Goal: Transaction & Acquisition: Download file/media

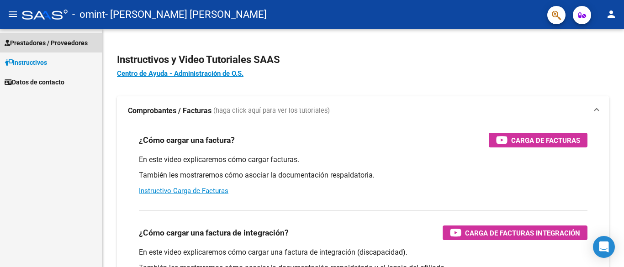
click at [51, 44] on span "Prestadores / Proveedores" at bounding box center [46, 43] width 83 height 10
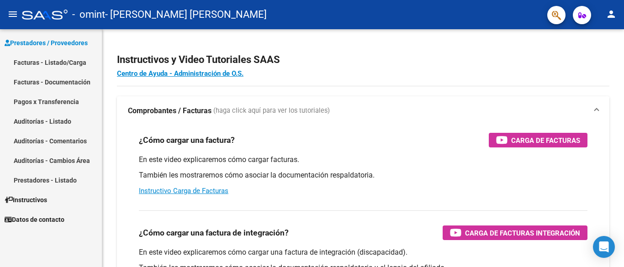
click at [50, 58] on link "Facturas - Listado/Carga" at bounding box center [51, 63] width 102 height 20
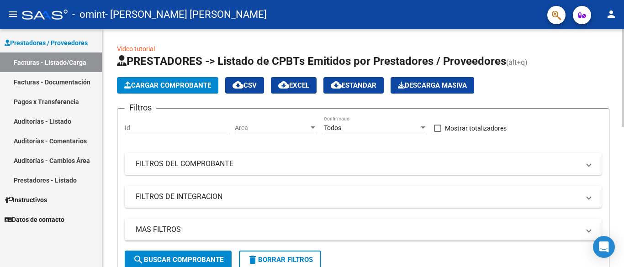
click at [623, 74] on div at bounding box center [622, 78] width 2 height 98
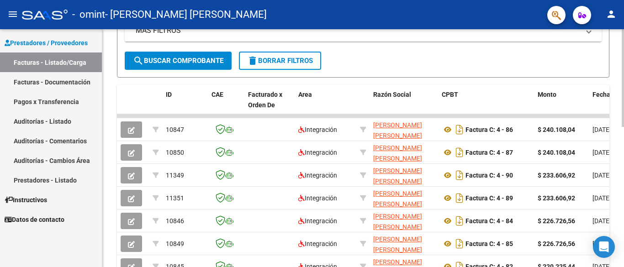
scroll to position [200, 0]
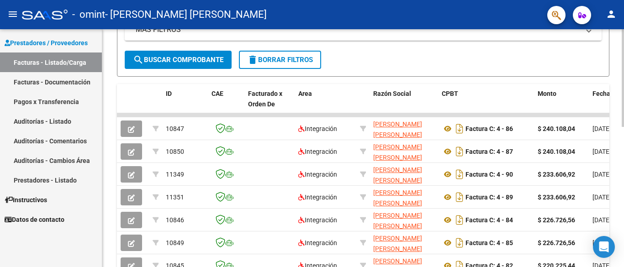
click at [623, 156] on div at bounding box center [622, 162] width 2 height 98
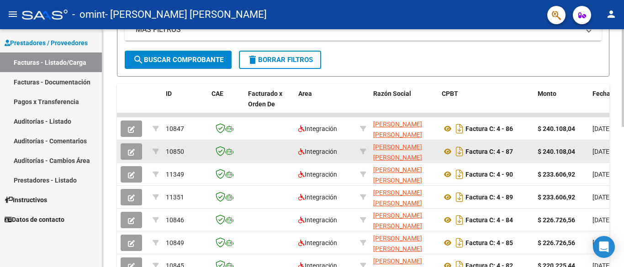
click at [134, 153] on icon "button" at bounding box center [131, 152] width 7 height 7
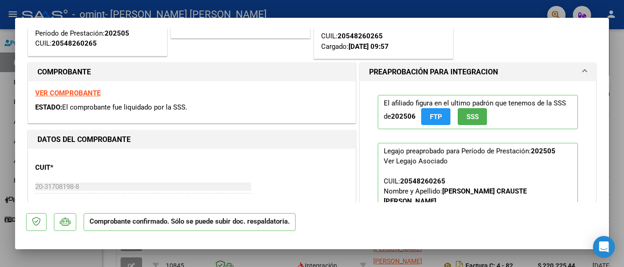
scroll to position [0, 0]
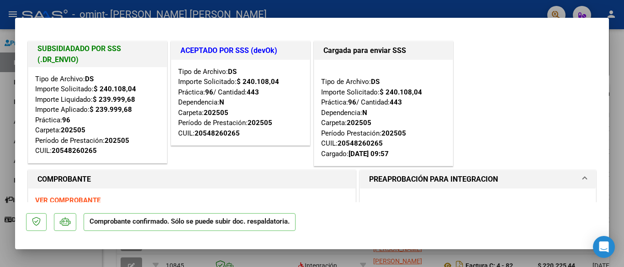
click at [620, 66] on div at bounding box center [312, 133] width 624 height 267
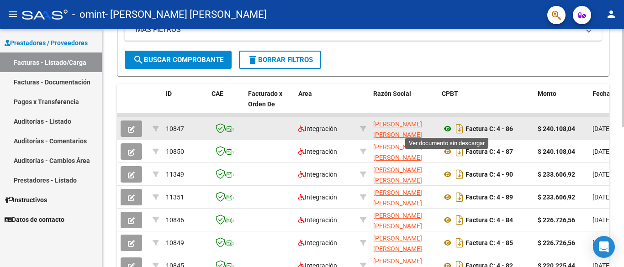
click at [447, 127] on icon at bounding box center [448, 128] width 12 height 11
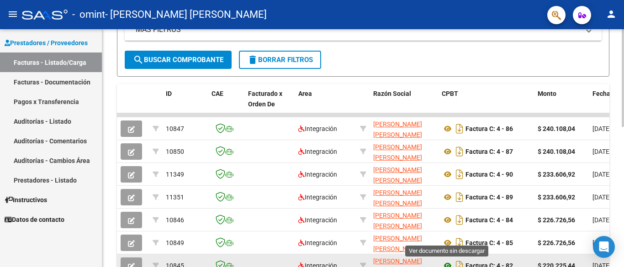
click at [447, 263] on icon at bounding box center [448, 265] width 12 height 11
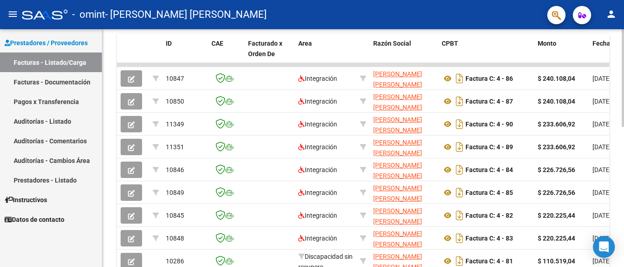
scroll to position [253, 0]
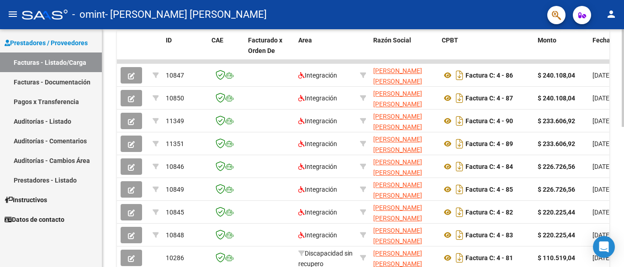
click at [623, 185] on div at bounding box center [622, 185] width 2 height 98
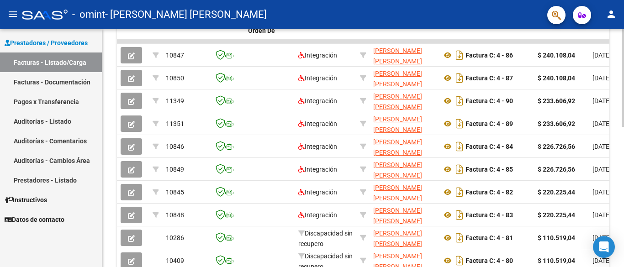
scroll to position [272, 0]
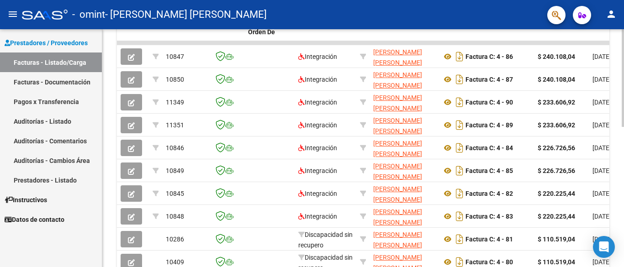
click at [623, 163] on div at bounding box center [622, 192] width 2 height 98
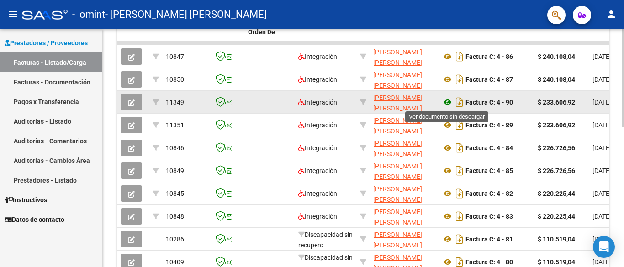
click at [446, 104] on icon at bounding box center [448, 102] width 12 height 11
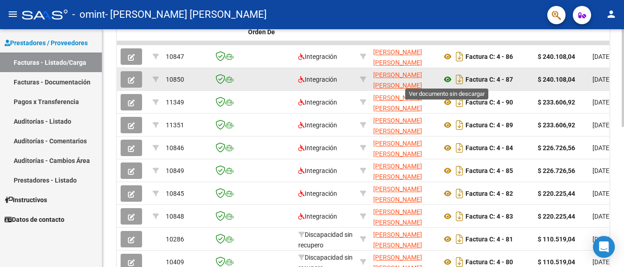
click at [449, 77] on icon at bounding box center [448, 79] width 12 height 11
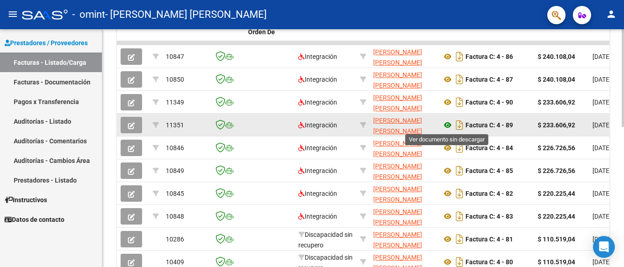
click at [444, 125] on icon at bounding box center [448, 125] width 12 height 11
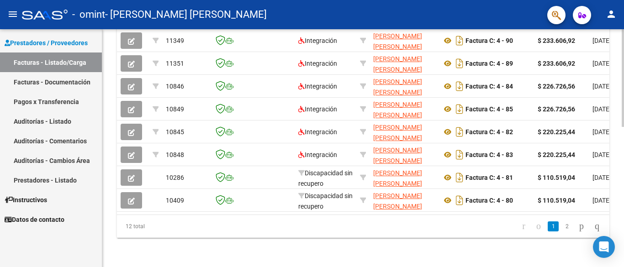
scroll to position [341, 0]
click at [623, 176] on div at bounding box center [622, 218] width 2 height 98
click at [561, 229] on link "2" at bounding box center [566, 226] width 11 height 10
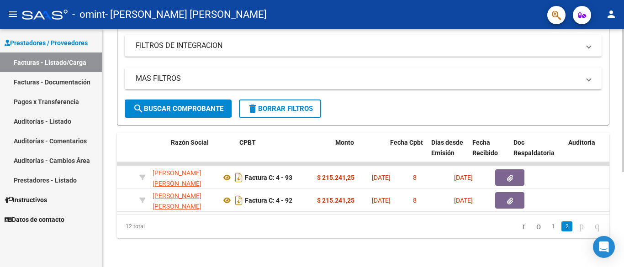
scroll to position [0, 202]
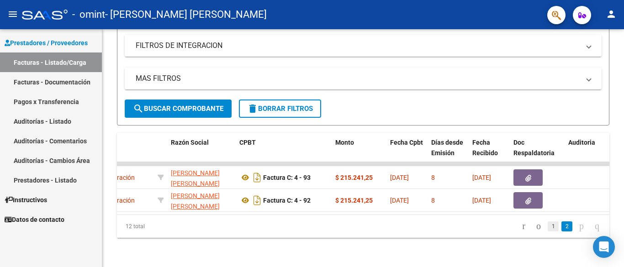
click at [547, 226] on link "1" at bounding box center [552, 226] width 11 height 10
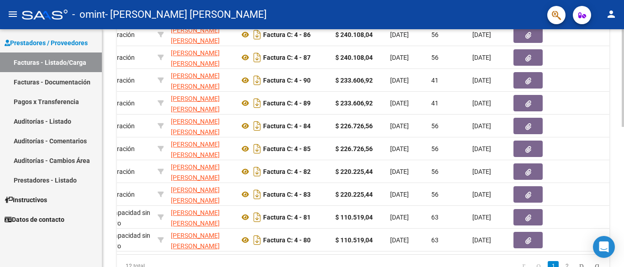
click at [623, 205] on div at bounding box center [622, 201] width 2 height 98
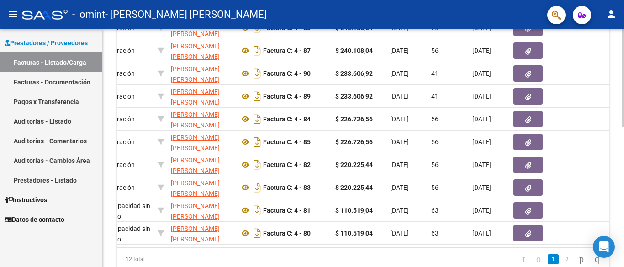
scroll to position [303, 0]
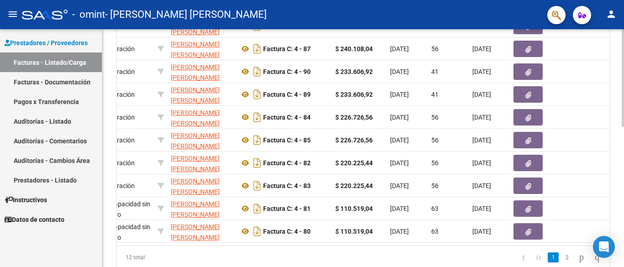
click at [623, 209] on div at bounding box center [622, 205] width 2 height 98
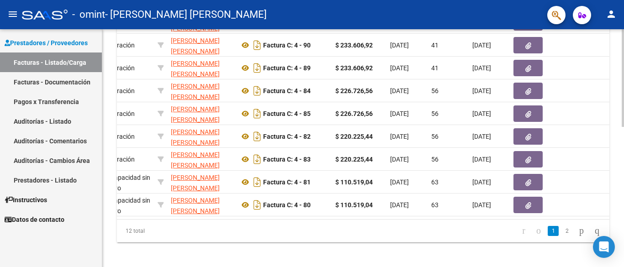
scroll to position [331, 0]
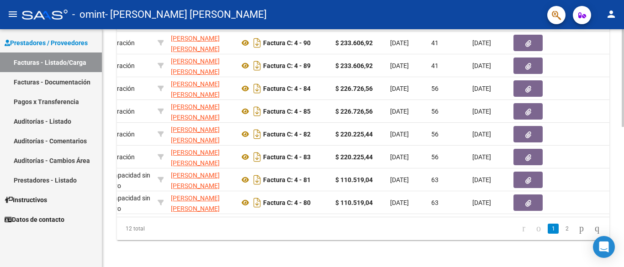
click at [623, 183] on div at bounding box center [622, 217] width 2 height 98
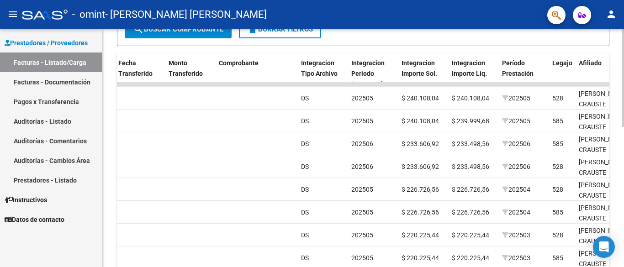
scroll to position [225, 0]
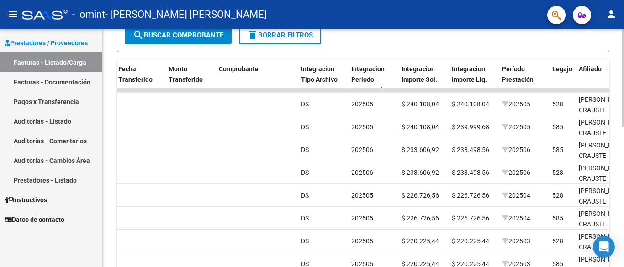
click at [623, 160] on div at bounding box center [622, 173] width 2 height 98
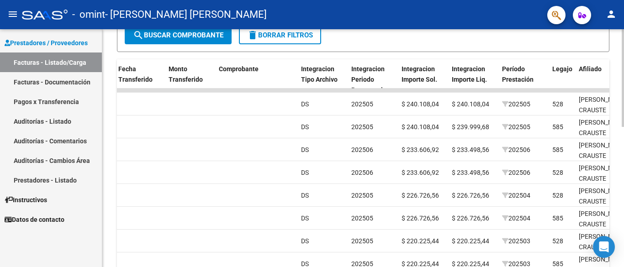
click at [623, 160] on div at bounding box center [622, 173] width 2 height 98
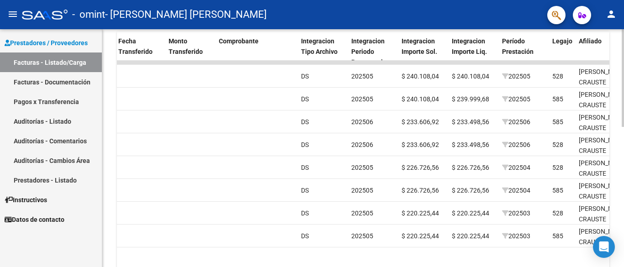
scroll to position [255, 0]
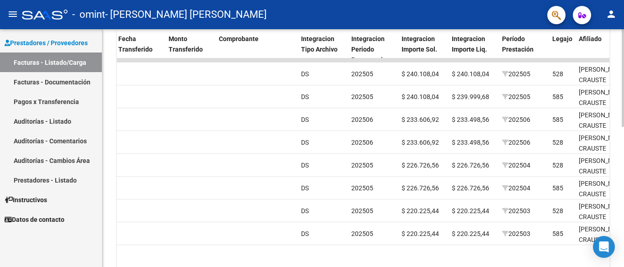
click at [623, 173] on div at bounding box center [622, 185] width 2 height 98
